Goal: Find specific page/section: Find specific page/section

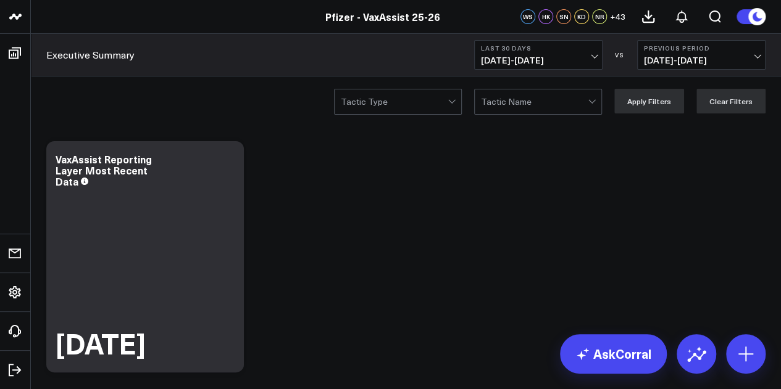
click at [567, 66] on button "Last 30 Days 08/12/25 - 09/10/25" at bounding box center [538, 55] width 128 height 30
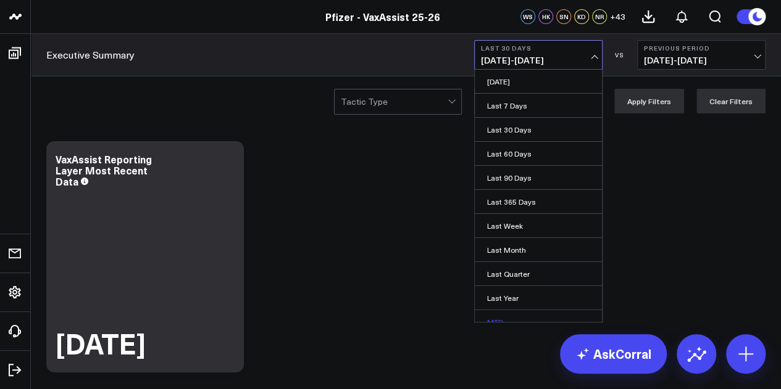
scroll to position [80, 0]
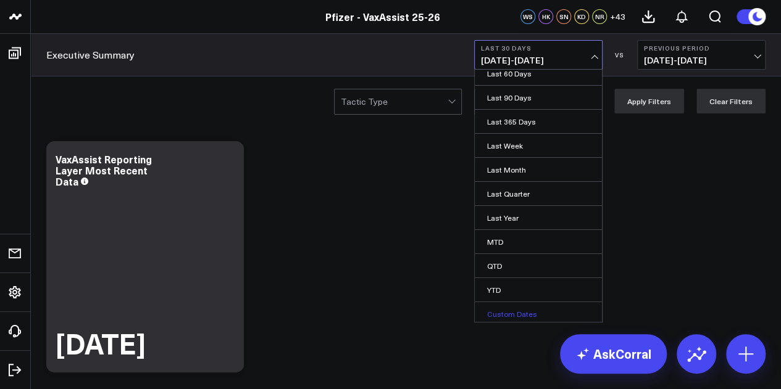
click at [507, 314] on link "Custom Dates" at bounding box center [538, 313] width 127 height 23
select select "8"
select select "2025"
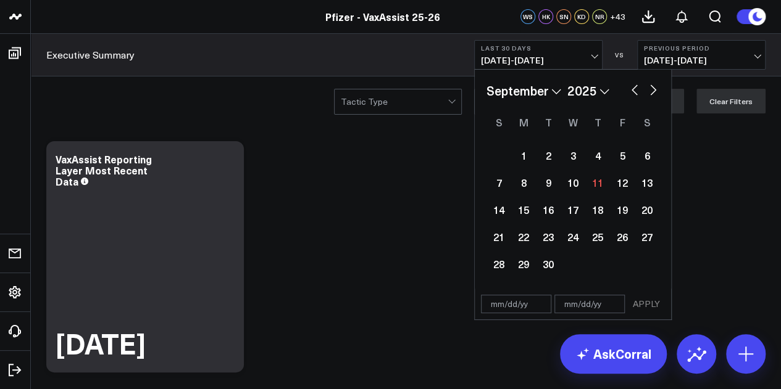
click at [636, 93] on button "button" at bounding box center [634, 88] width 12 height 15
select select "7"
select select "2025"
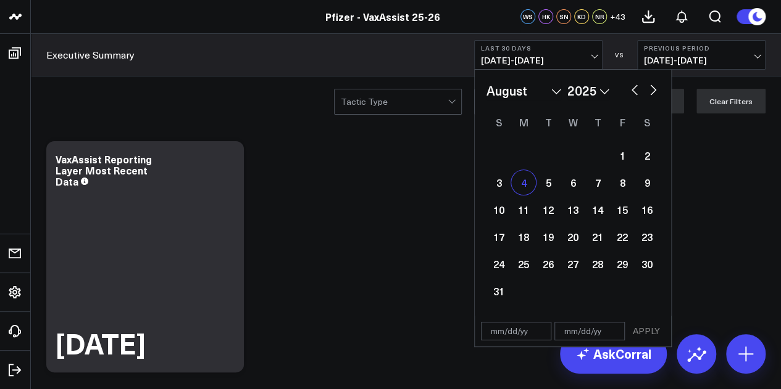
click at [528, 181] on div "4" at bounding box center [523, 182] width 25 height 25
type input "08/04/25"
select select "7"
select select "2025"
click at [648, 93] on button "button" at bounding box center [653, 88] width 12 height 15
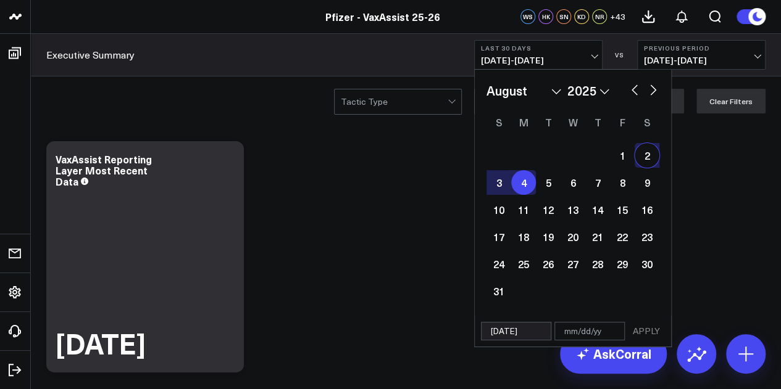
select select "8"
select select "2025"
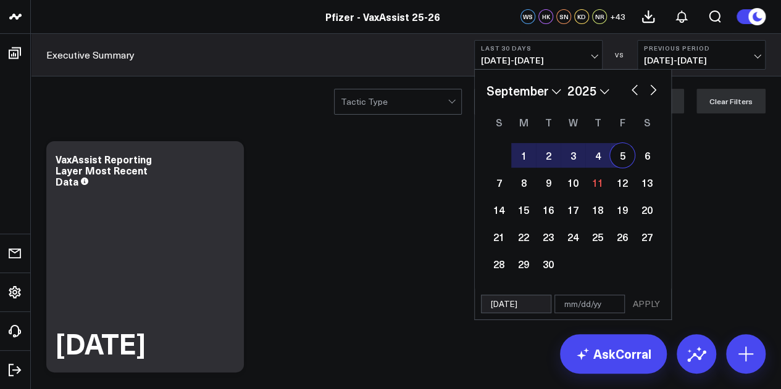
click at [633, 89] on button "button" at bounding box center [634, 88] width 12 height 15
select select "7"
select select "2025"
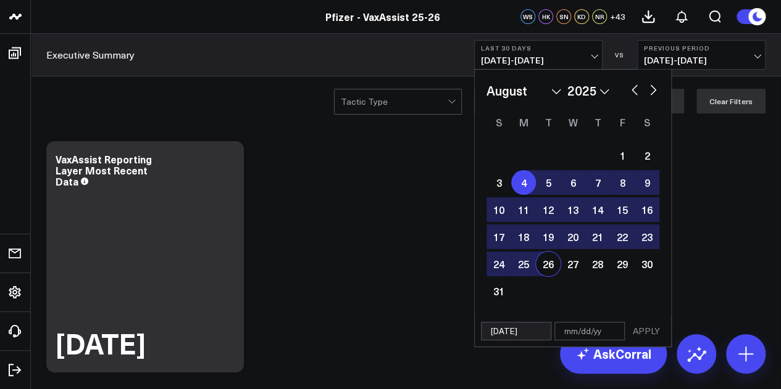
click at [492, 335] on input "08/04/25" at bounding box center [516, 331] width 70 height 19
select select "7"
select select "2025"
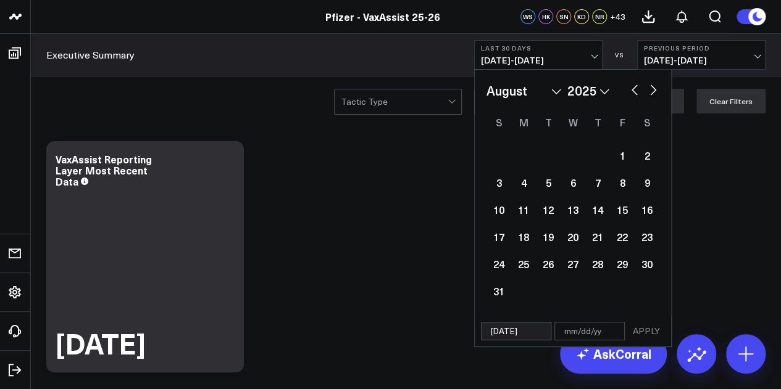
type input "8/04/25"
select select "7"
select select "2025"
type input "0/04/25"
select select "3"
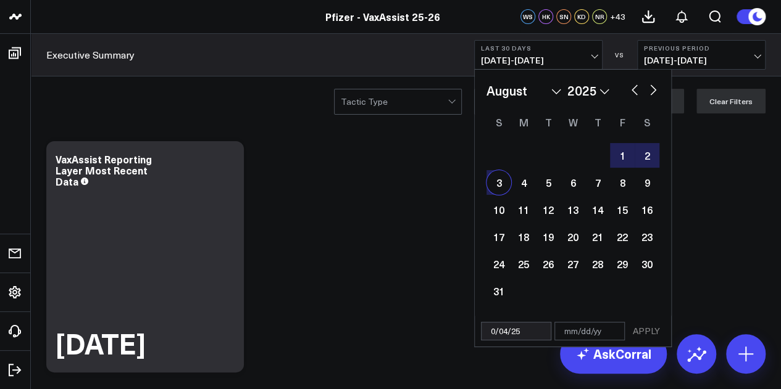
select select "2000"
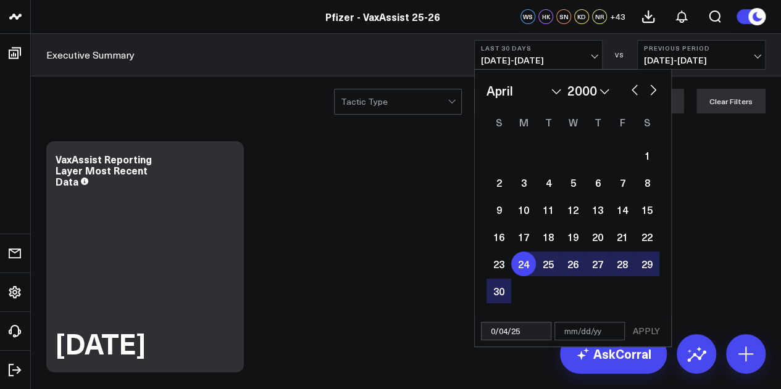
type input "01/04/25"
select select "2025"
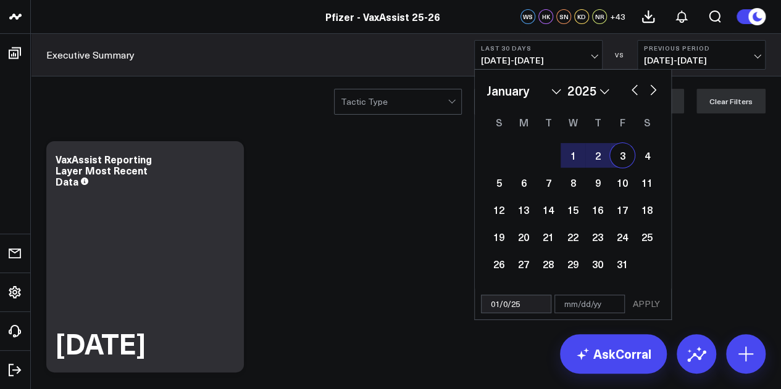
type input "01/01/25"
select select "2025"
type input "01/01/25"
click at [571, 308] on input "text" at bounding box center [589, 304] width 70 height 19
select select "2025"
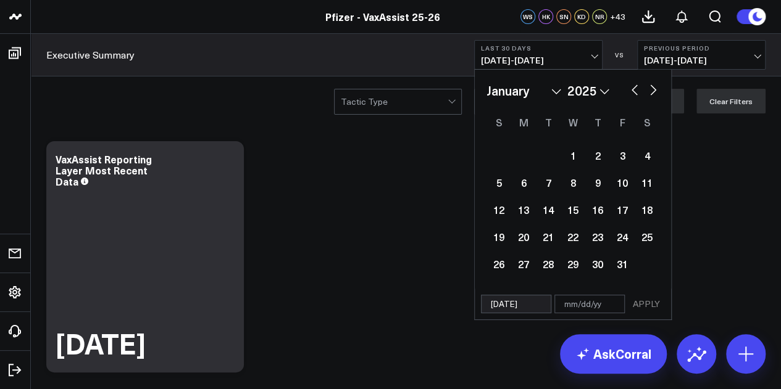
type input "0"
select select "2025"
type input "07"
select select "2025"
type input "07/"
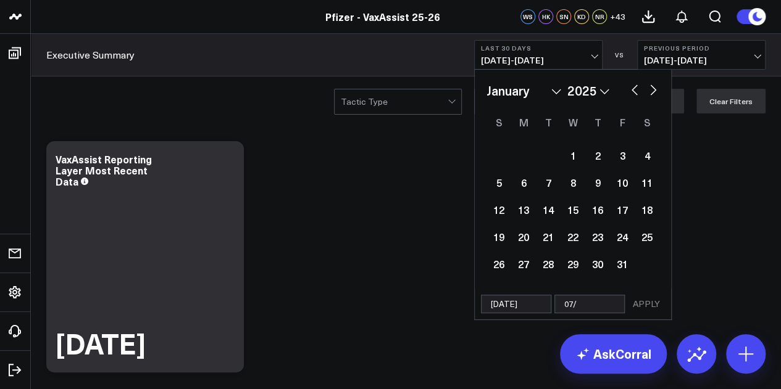
select select "2025"
type input "07/3"
select select "2025"
type input "07/31"
select select "2025"
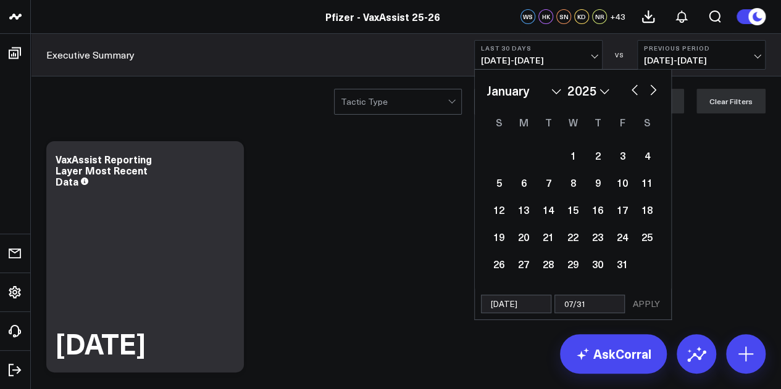
type input "07/31/"
select select "2025"
type input "07/31/2"
select select "2025"
type input "07/31/25"
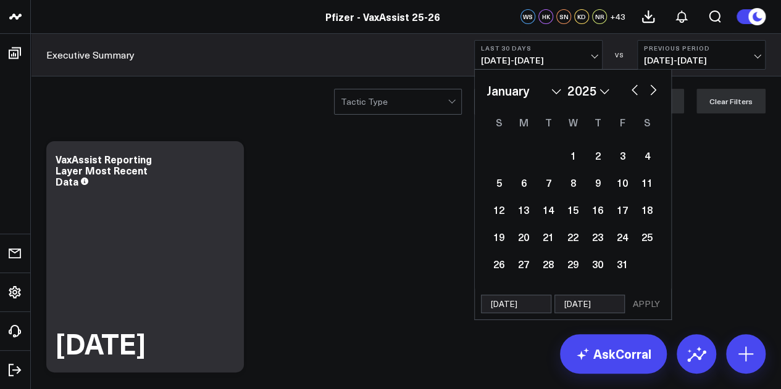
select select "2025"
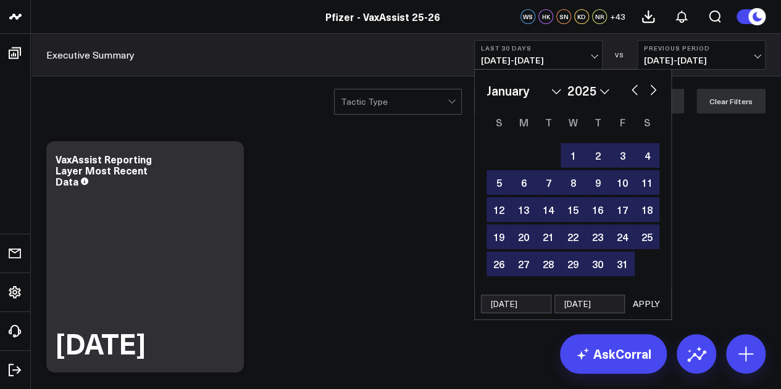
type input "07/31/25"
click at [661, 300] on button "APPLY" at bounding box center [646, 304] width 37 height 19
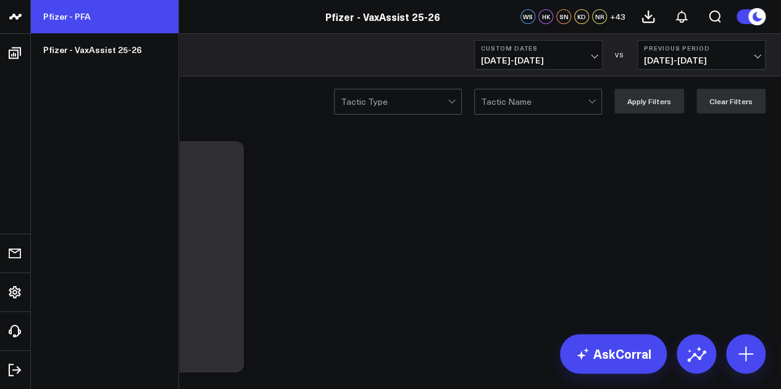
click at [96, 20] on link "Pfizer - PFA" at bounding box center [104, 16] width 147 height 33
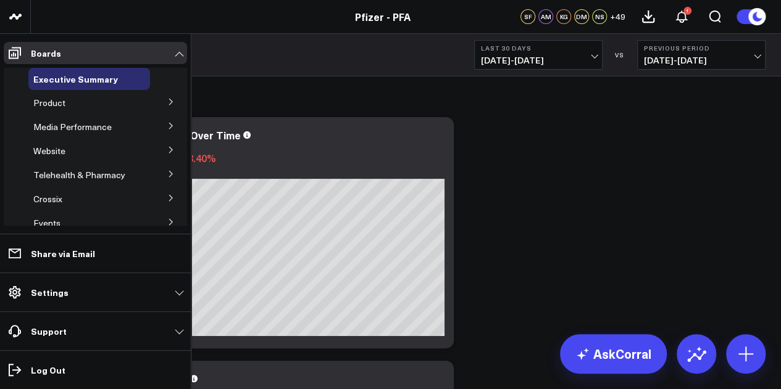
click at [159, 152] on button at bounding box center [171, 149] width 32 height 19
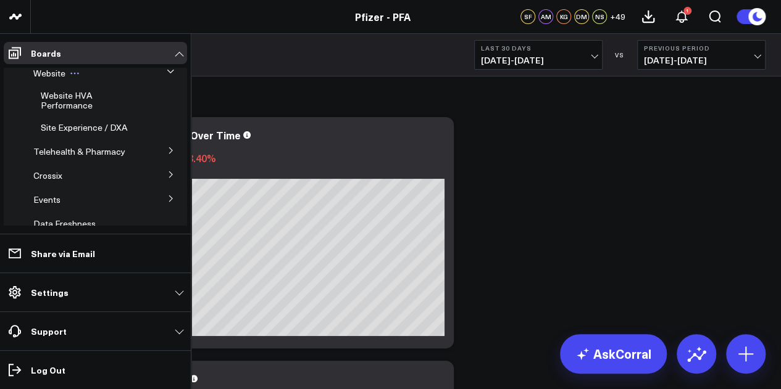
scroll to position [79, 0]
click at [74, 99] on span "Website HVA Performance" at bounding box center [67, 99] width 52 height 22
